Goal: Task Accomplishment & Management: Use online tool/utility

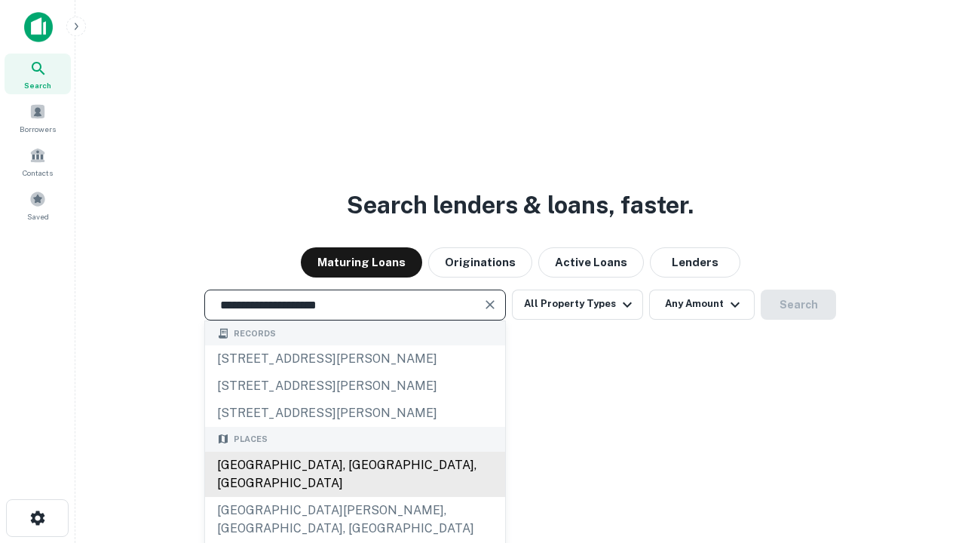
click at [354, 497] on div "[GEOGRAPHIC_DATA], [GEOGRAPHIC_DATA], [GEOGRAPHIC_DATA]" at bounding box center [355, 474] width 300 height 45
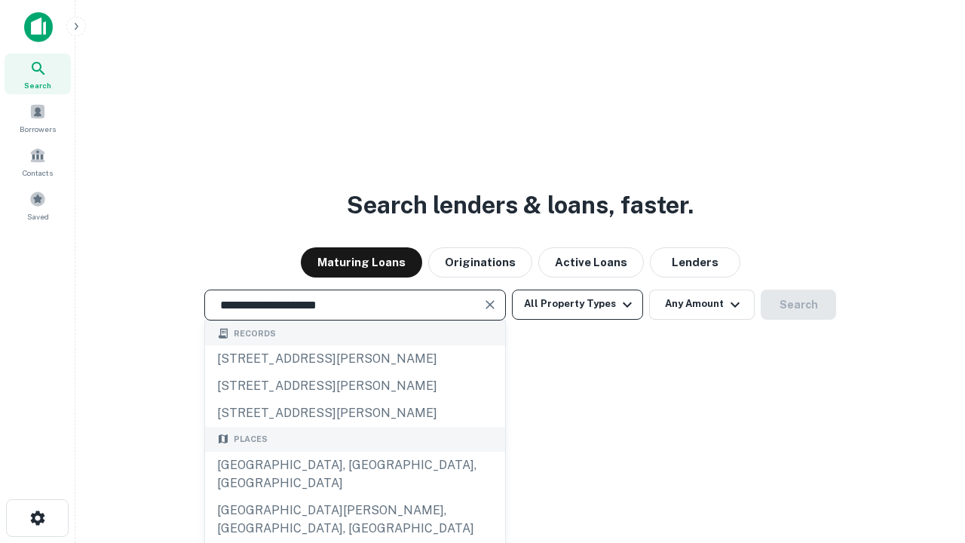
type input "**********"
click at [577, 304] on button "All Property Types" at bounding box center [577, 304] width 131 height 30
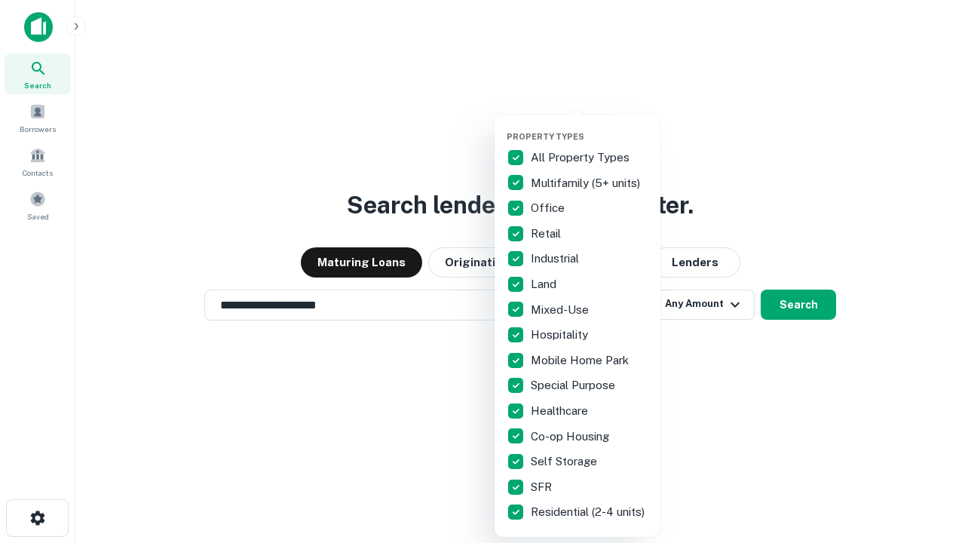
click at [590, 127] on button "button" at bounding box center [590, 127] width 166 height 1
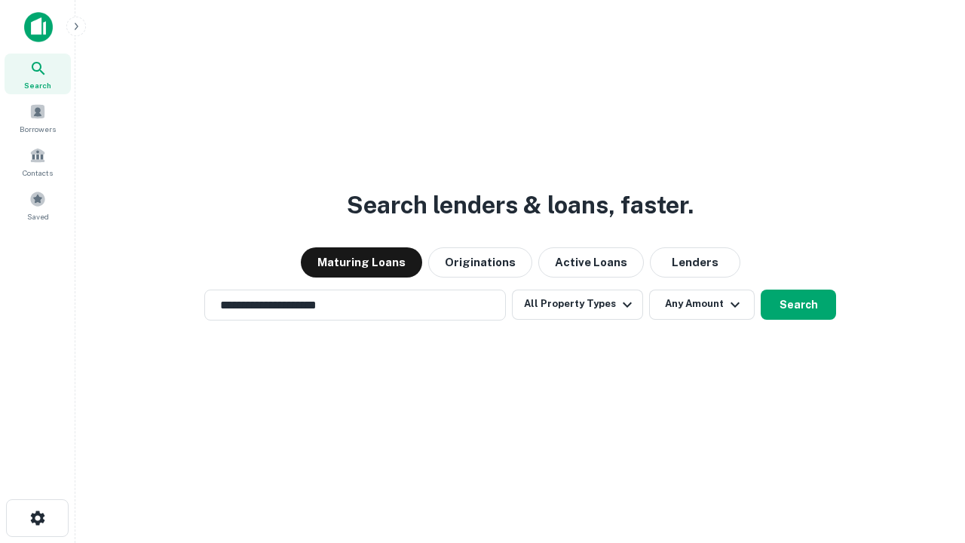
scroll to position [23, 0]
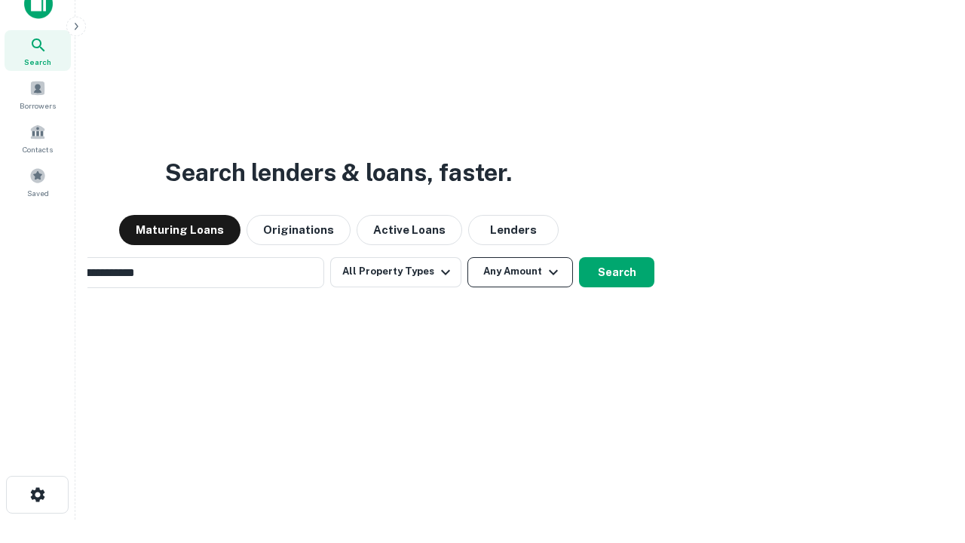
click at [467, 257] on button "Any Amount" at bounding box center [520, 272] width 106 height 30
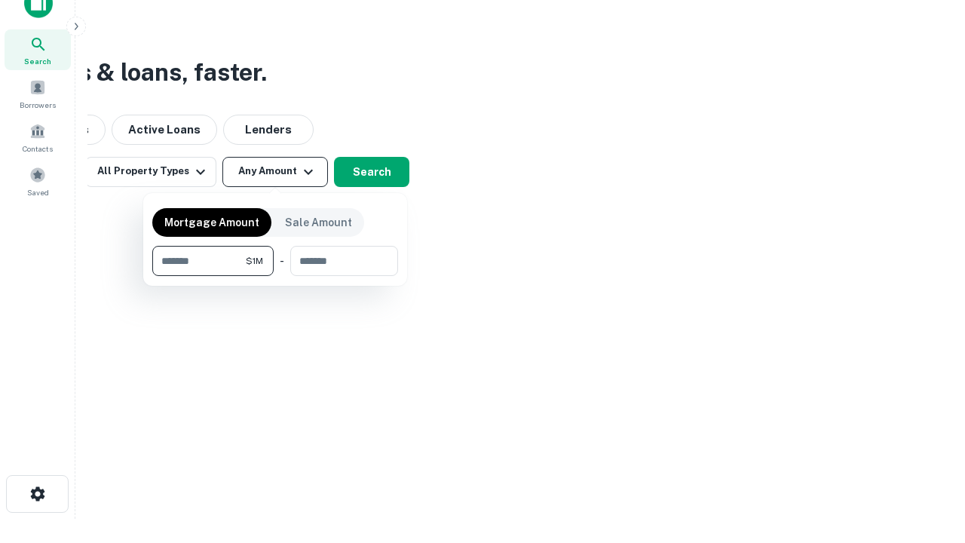
type input "*******"
click at [275, 276] on button "button" at bounding box center [275, 276] width 246 height 1
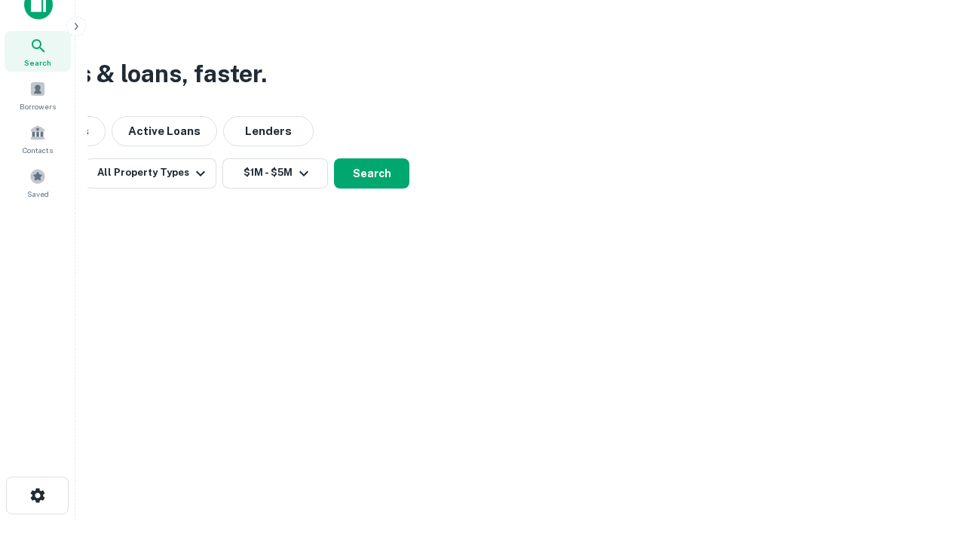
scroll to position [9, 278]
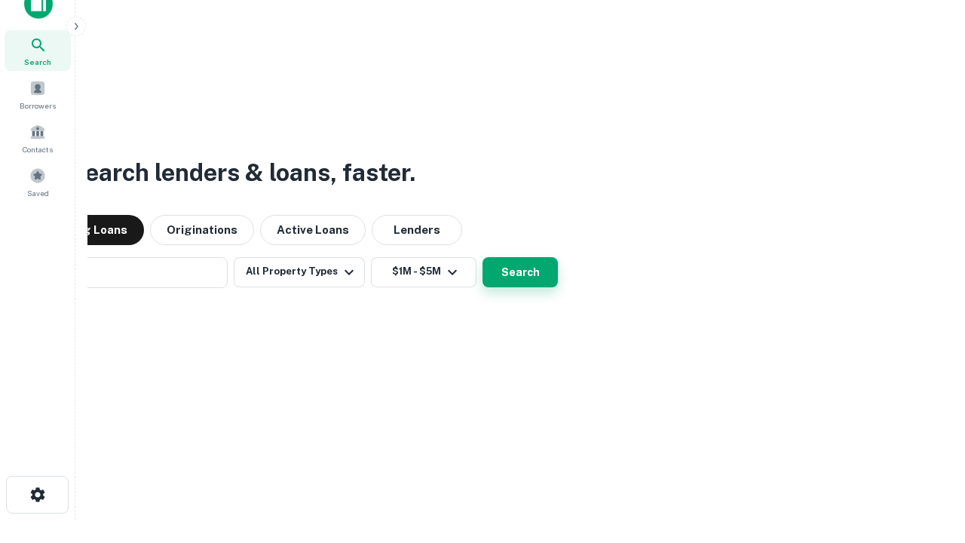
click at [482, 257] on button "Search" at bounding box center [519, 272] width 75 height 30
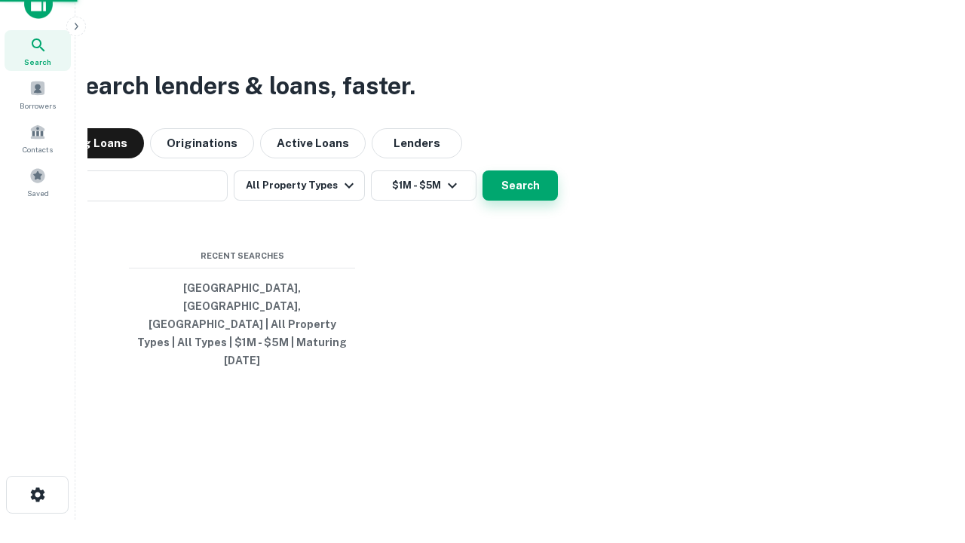
scroll to position [40, 427]
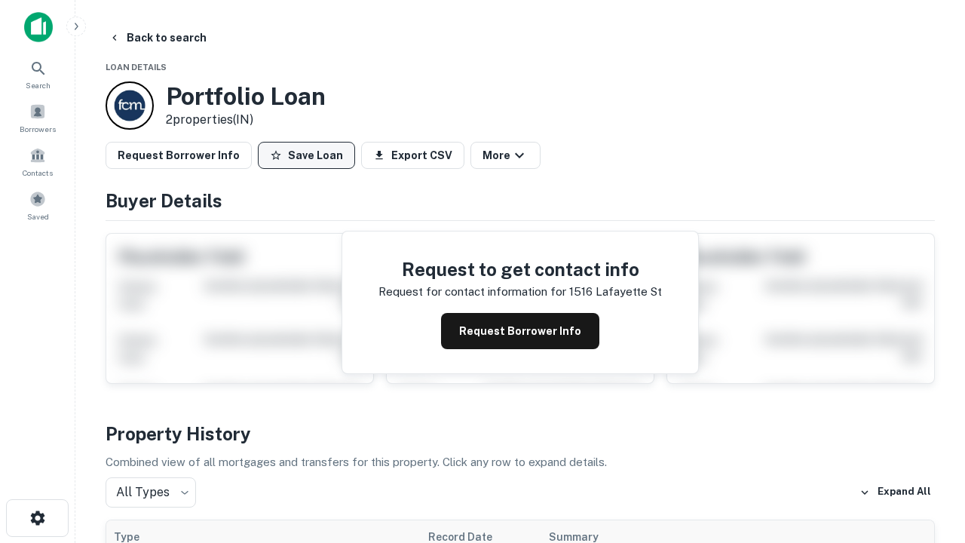
click at [306, 155] on button "Save Loan" at bounding box center [306, 155] width 97 height 27
click at [310, 155] on button "Save Loan" at bounding box center [306, 155] width 97 height 27
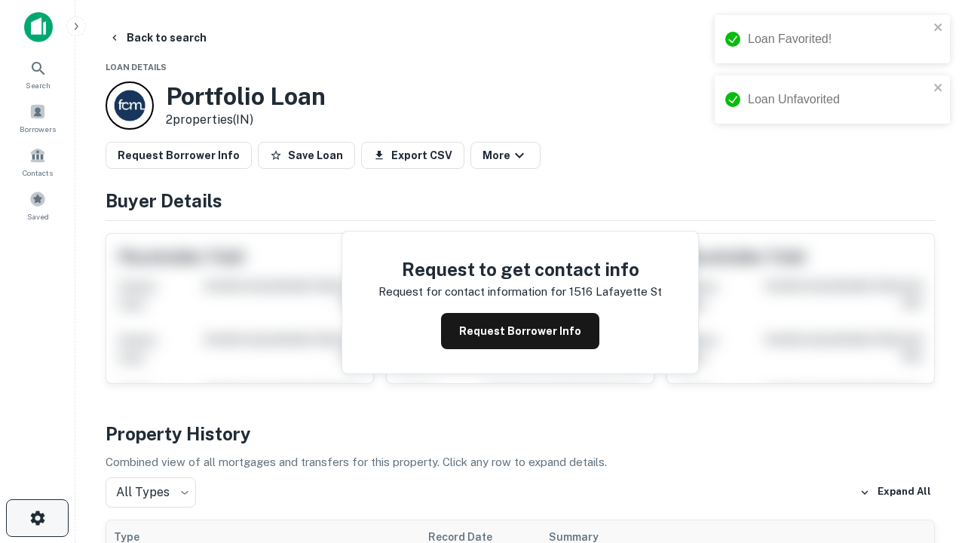
click at [37, 518] on icon "button" at bounding box center [38, 518] width 18 height 18
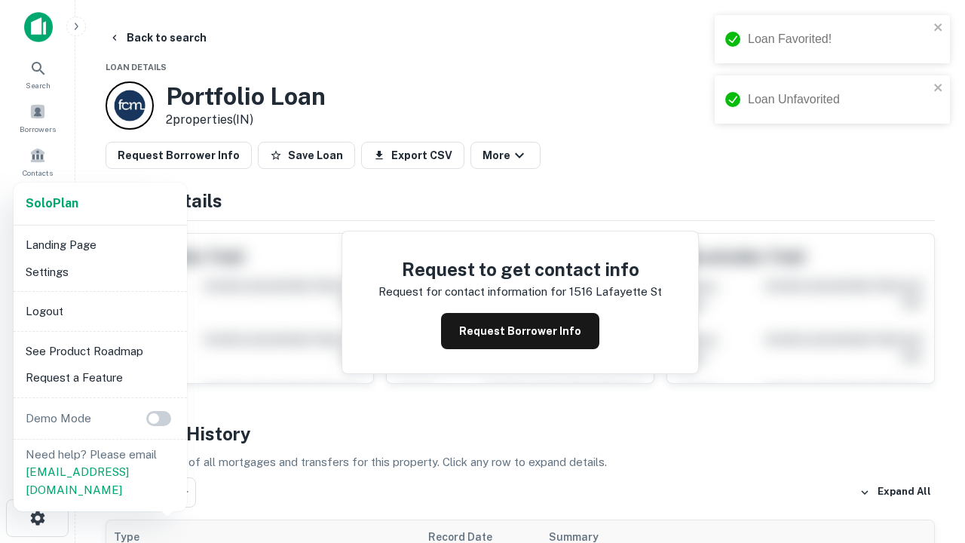
click at [100, 311] on li "Logout" at bounding box center [100, 311] width 161 height 27
